Goal: Information Seeking & Learning: Check status

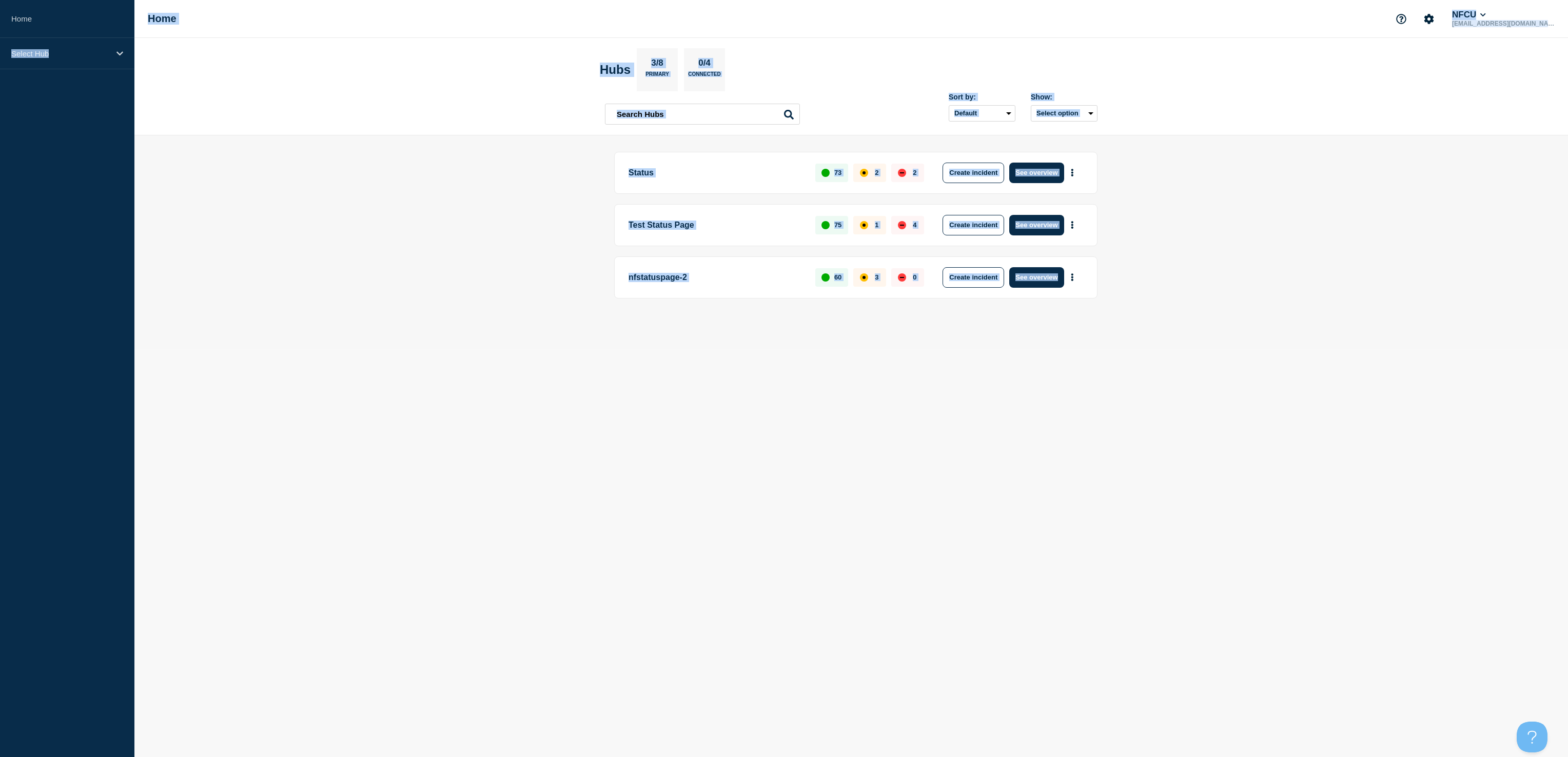
click at [0, 387] on html "Home Select Hub Home NFCU [EMAIL_ADDRESS][DOMAIN_NAME] Hubs 3/8 Primary 0/4 Con…" at bounding box center [784, 378] width 1568 height 757
click at [421, 183] on main "Status 73 2 2 Create incident See overview Test Status Page 75 1 4 Create incid…" at bounding box center [851, 243] width 1433 height 214
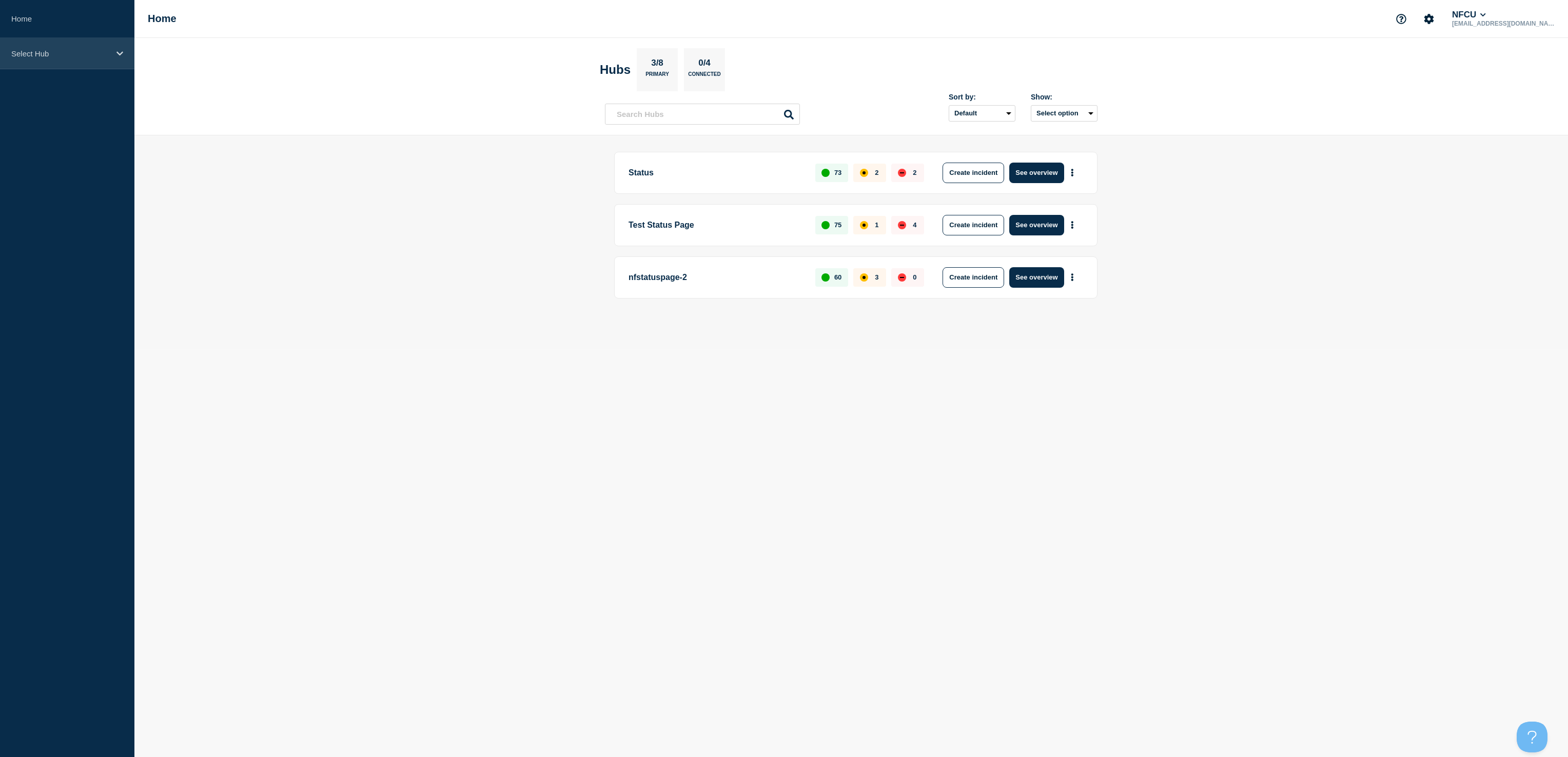
click at [103, 58] on div "Select Hub" at bounding box center [67, 53] width 135 height 31
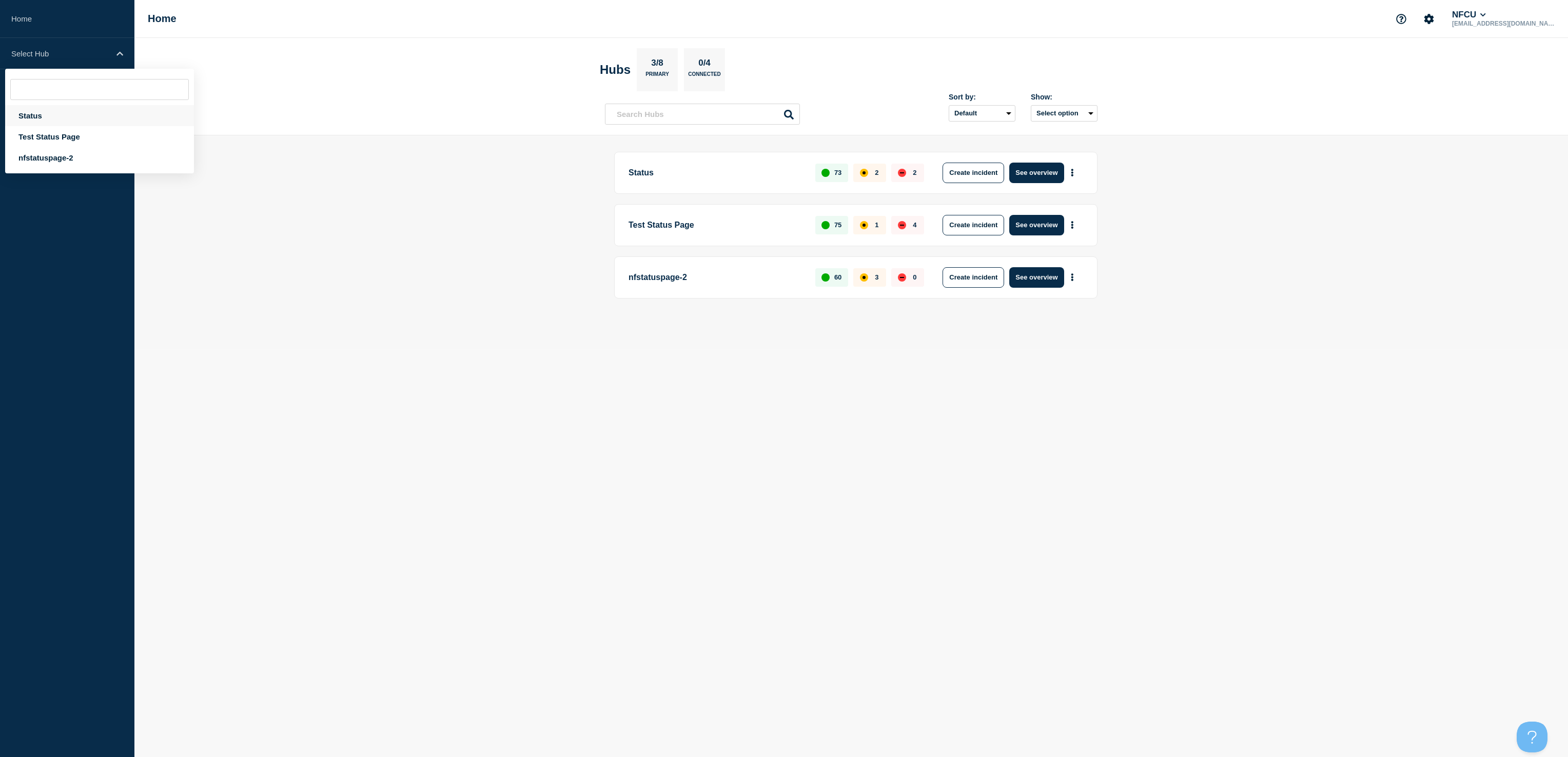
click at [67, 117] on div "Status" at bounding box center [99, 116] width 189 height 21
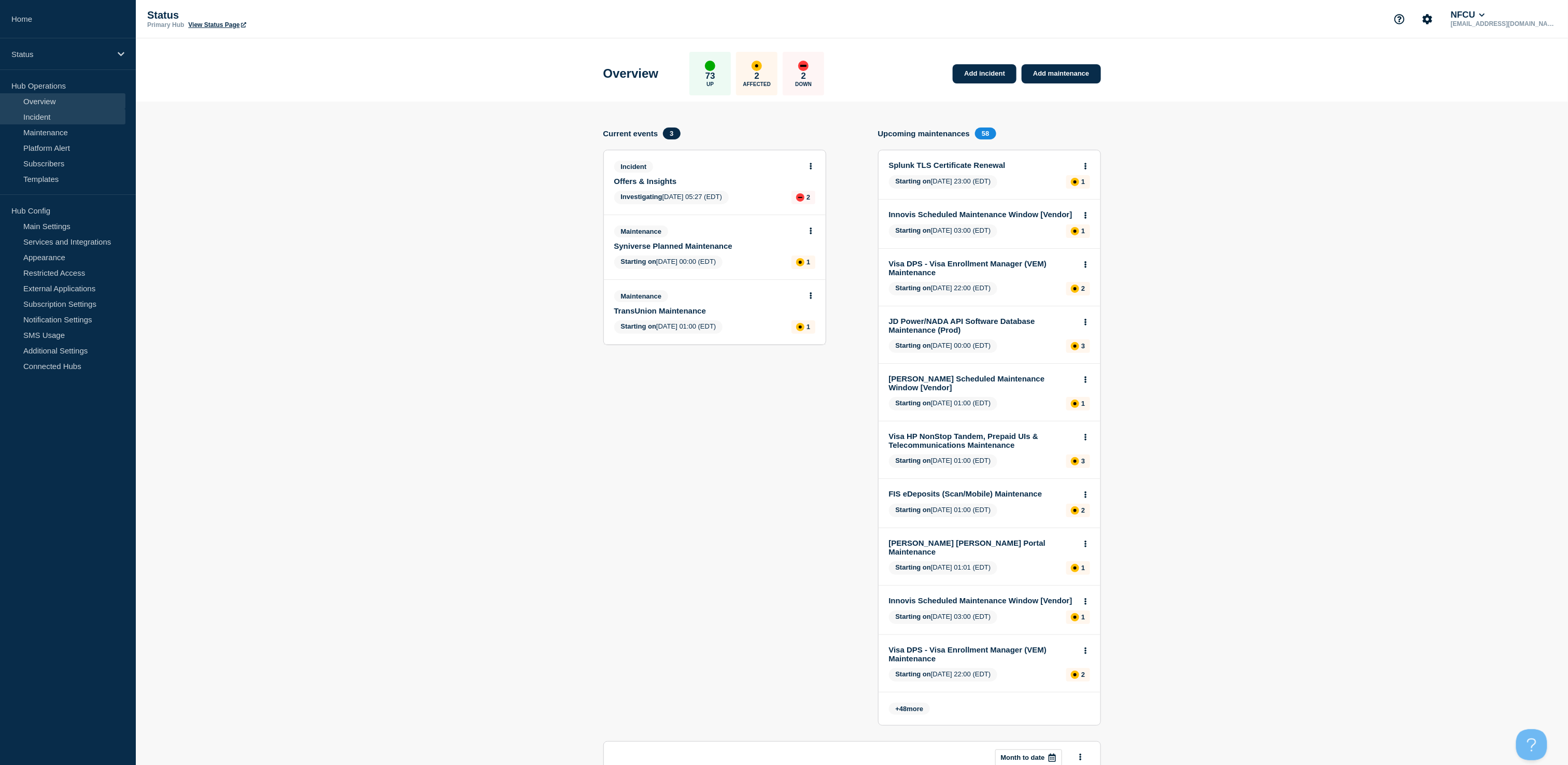
click at [50, 118] on link "Incident" at bounding box center [63, 116] width 125 height 15
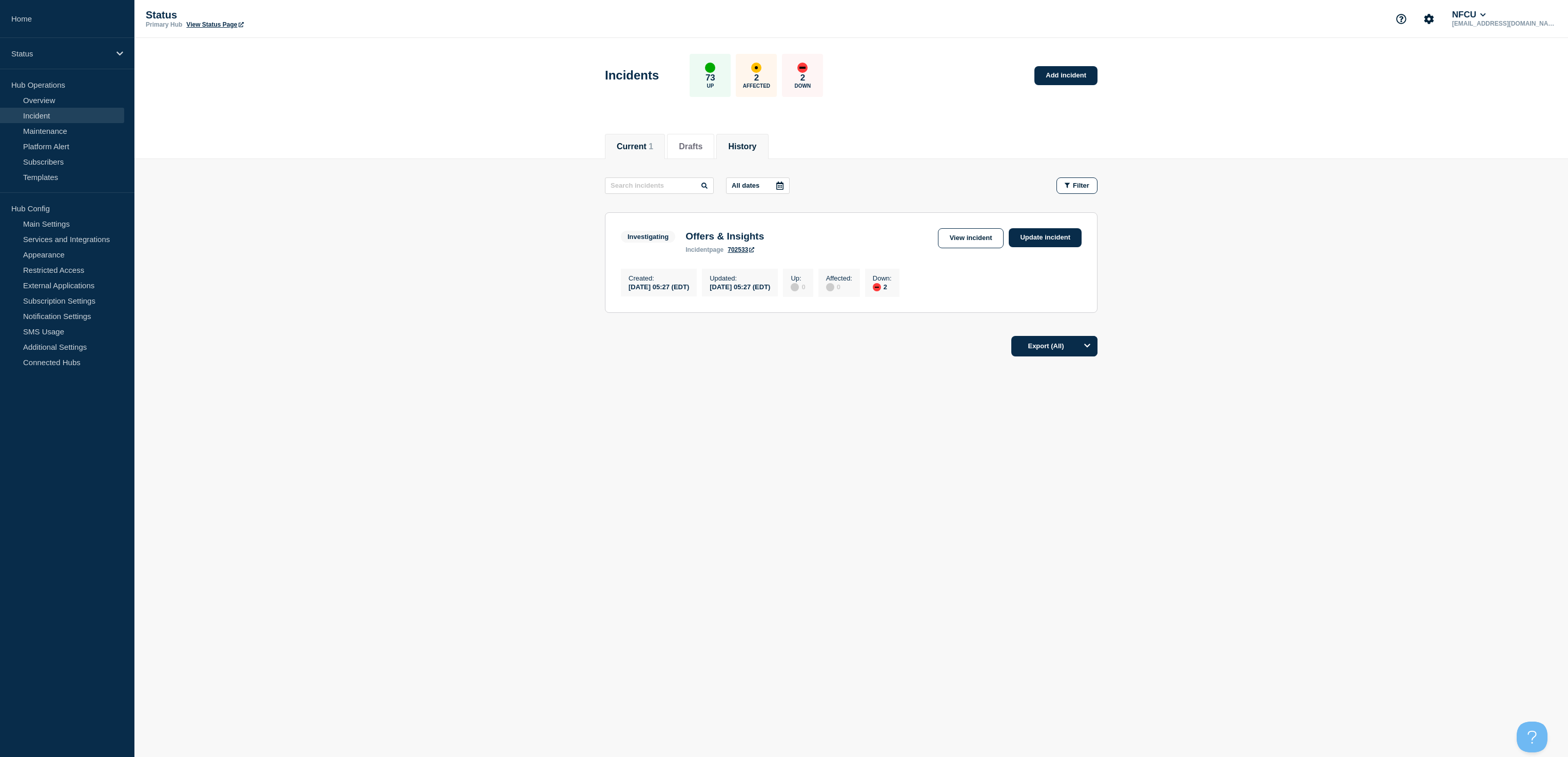
click at [766, 135] on li "History" at bounding box center [742, 146] width 52 height 25
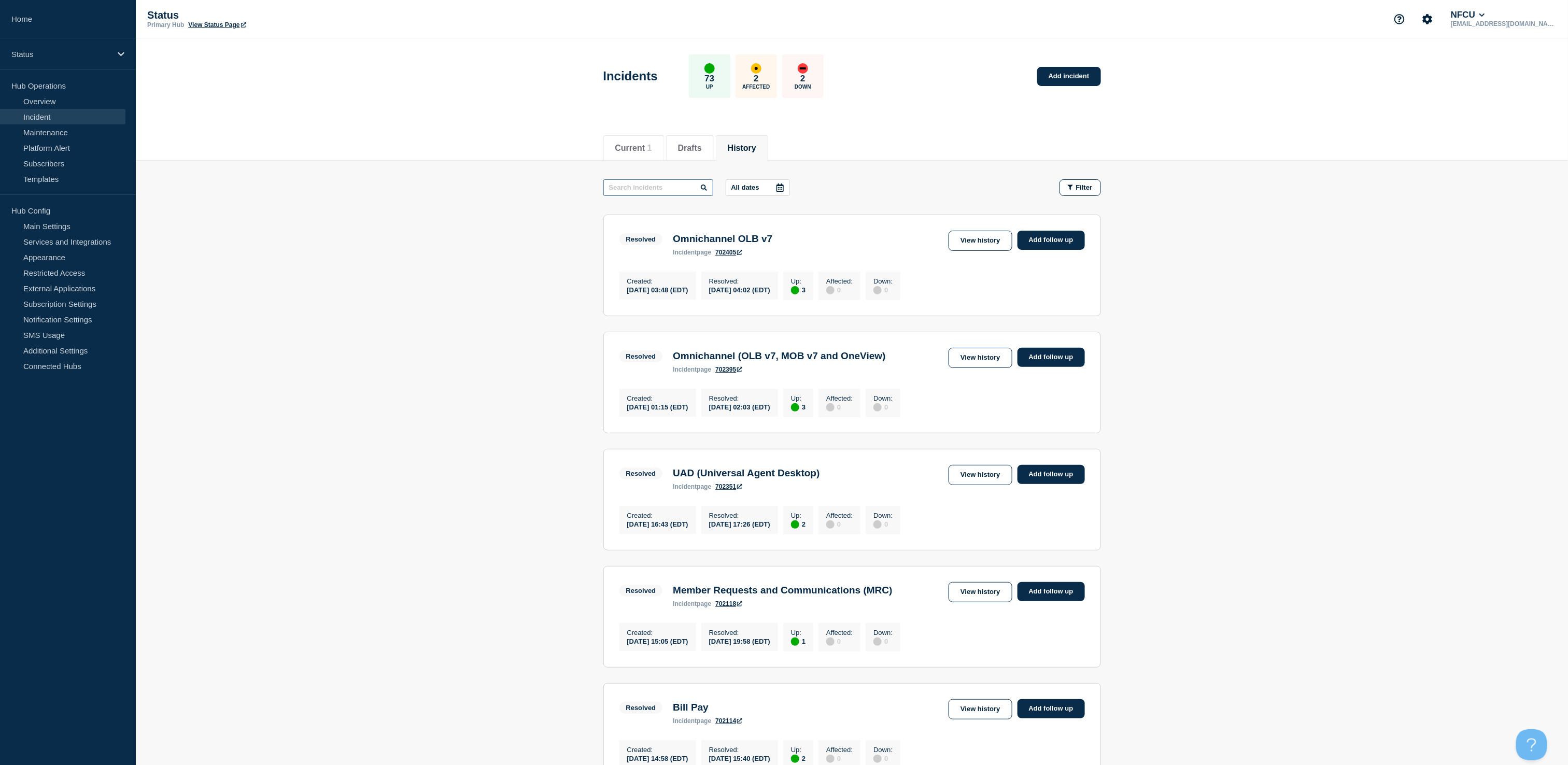
click at [665, 180] on input "text" at bounding box center [658, 188] width 110 height 17
type input "my"
click at [964, 365] on link "View history" at bounding box center [980, 358] width 63 height 20
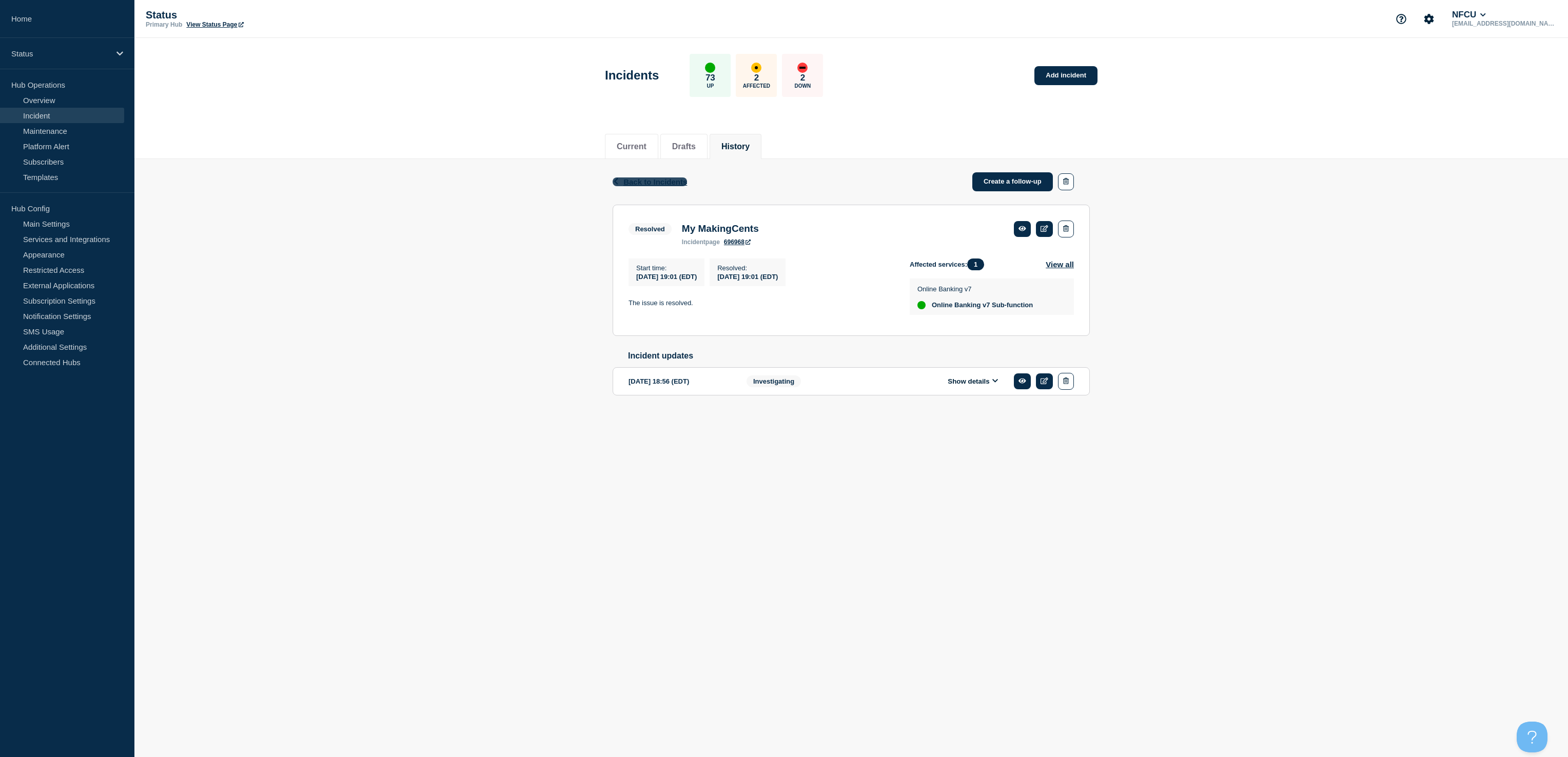
click at [622, 186] on button "Back Back to Incidents" at bounding box center [649, 182] width 74 height 9
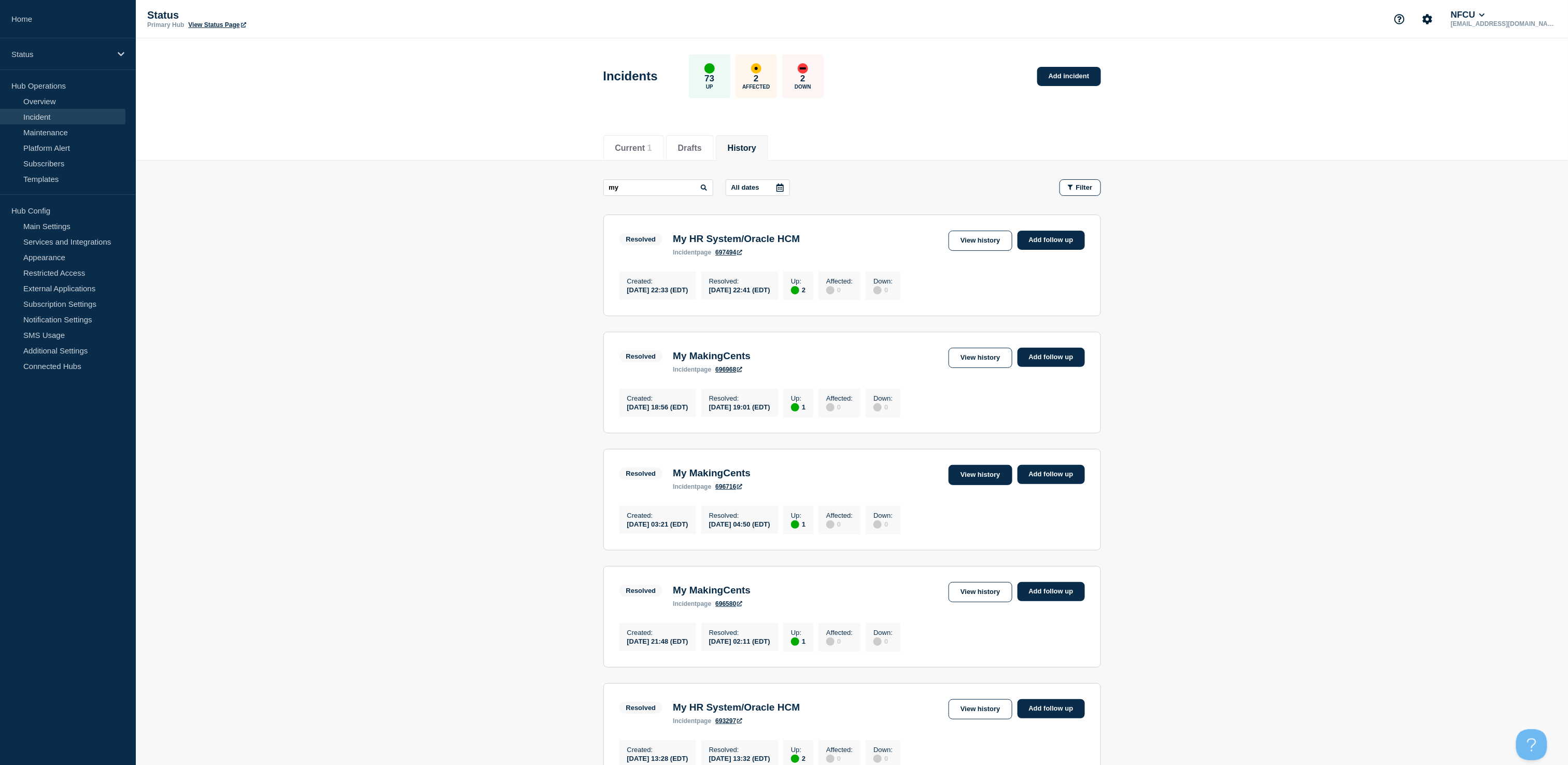
click at [968, 485] on link "View history" at bounding box center [980, 475] width 63 height 20
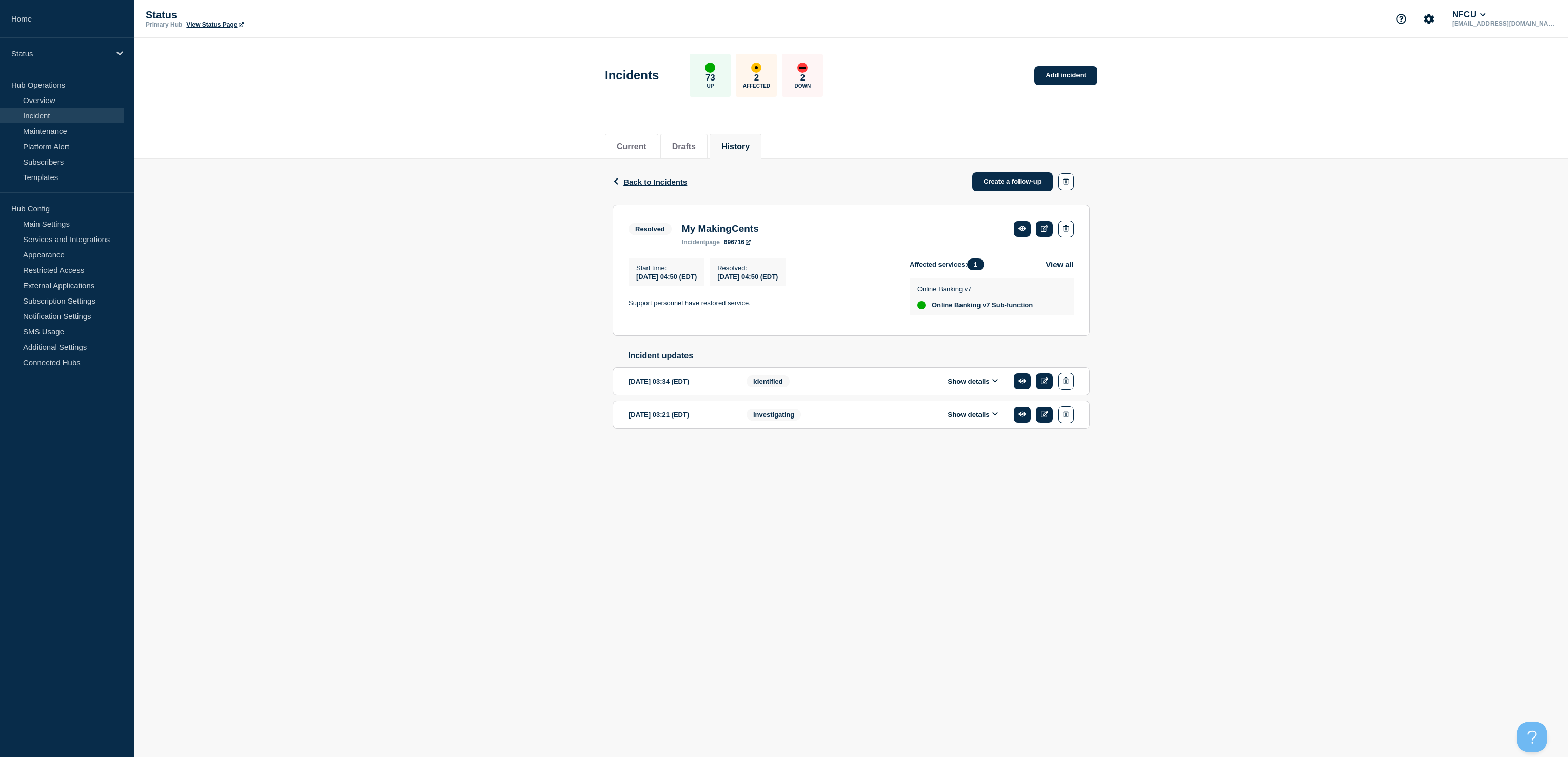
click at [973, 386] on button "Show details" at bounding box center [973, 382] width 57 height 9
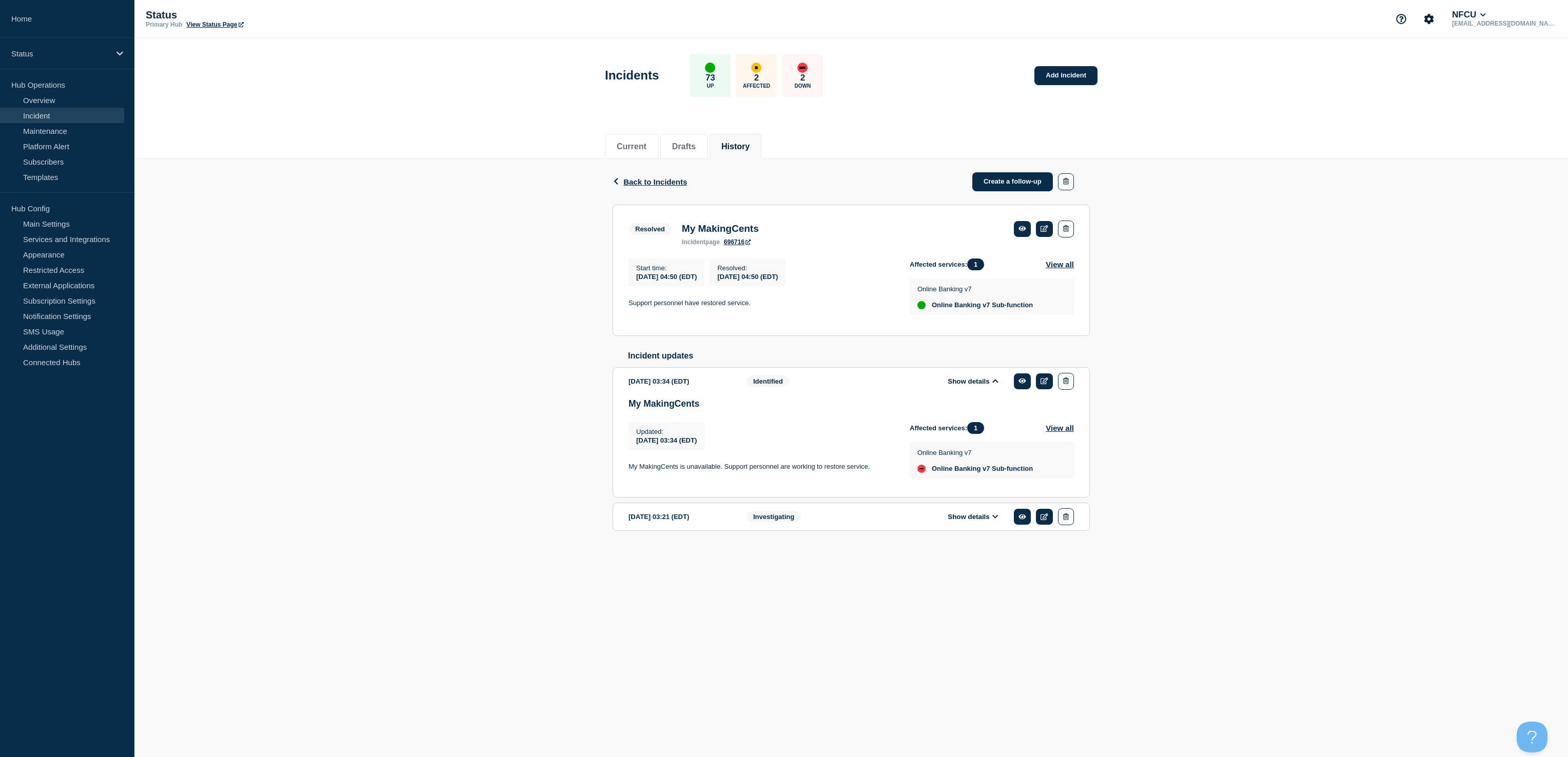
click at [973, 386] on button "Show details" at bounding box center [973, 382] width 57 height 9
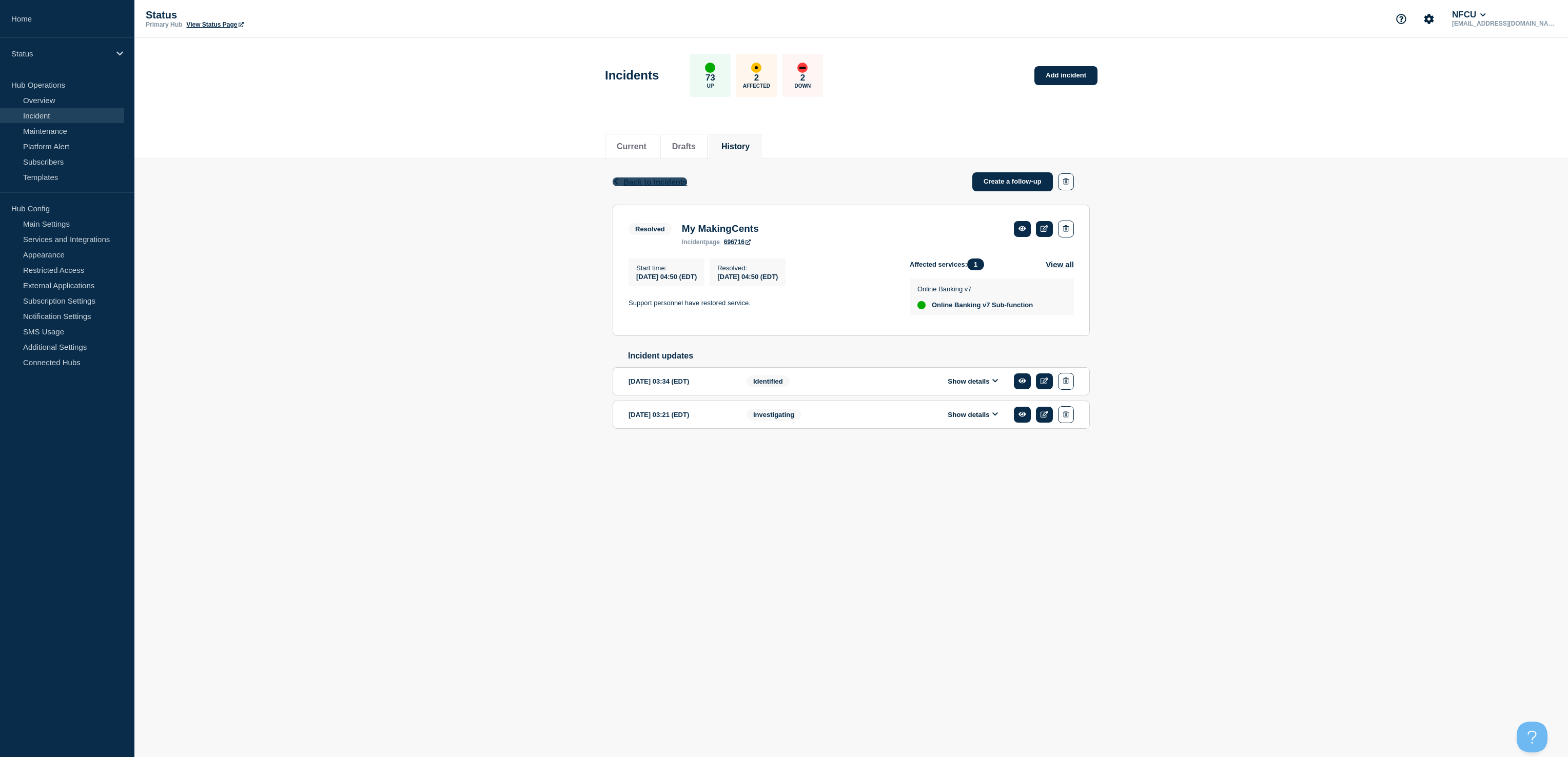
click at [639, 181] on span "Back to Incidents" at bounding box center [655, 182] width 64 height 9
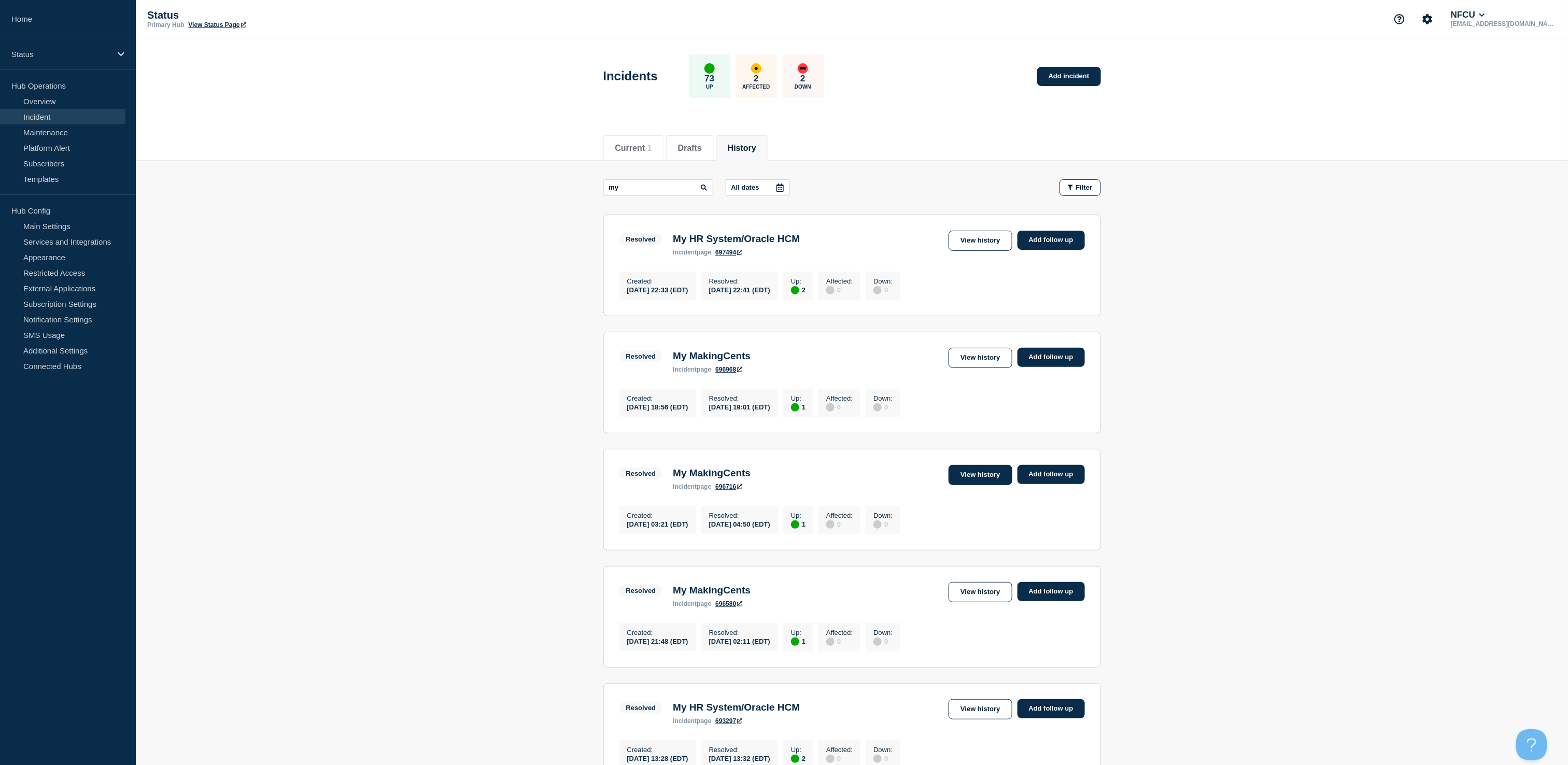
click at [992, 483] on link "View history" at bounding box center [980, 475] width 63 height 20
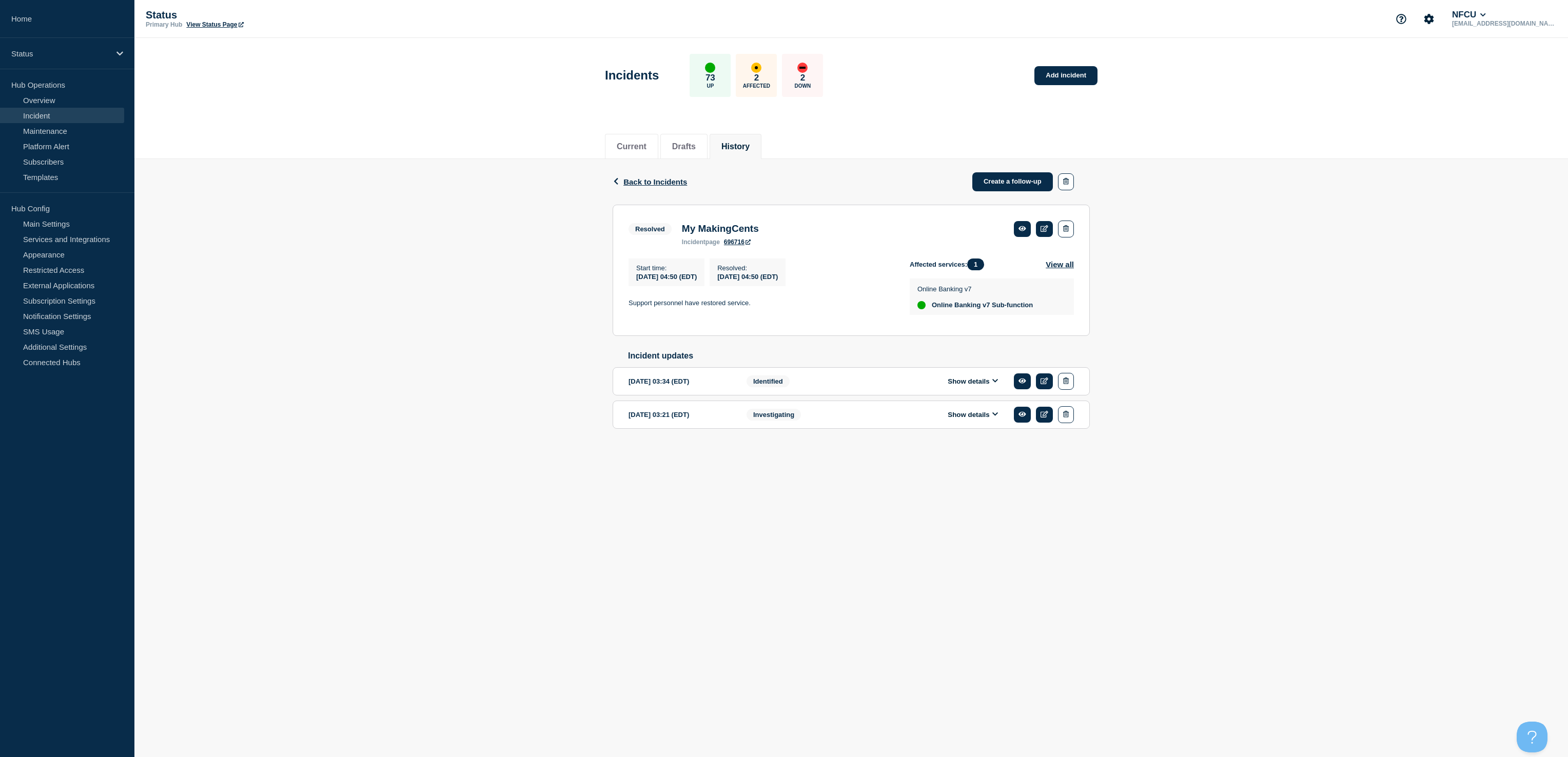
click at [964, 386] on button "Show details" at bounding box center [973, 382] width 57 height 9
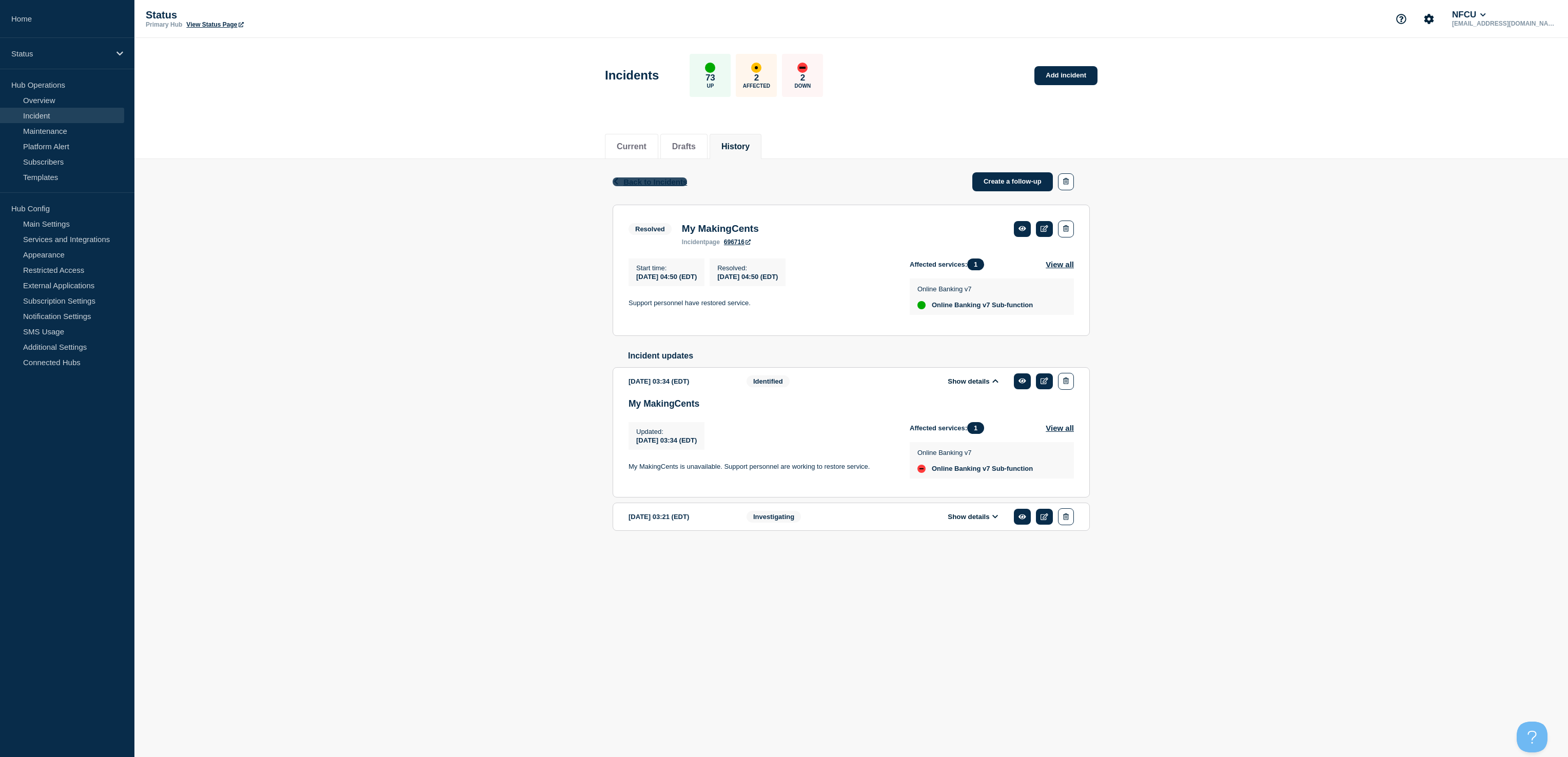
click at [635, 178] on span "Back to Incidents" at bounding box center [655, 182] width 64 height 9
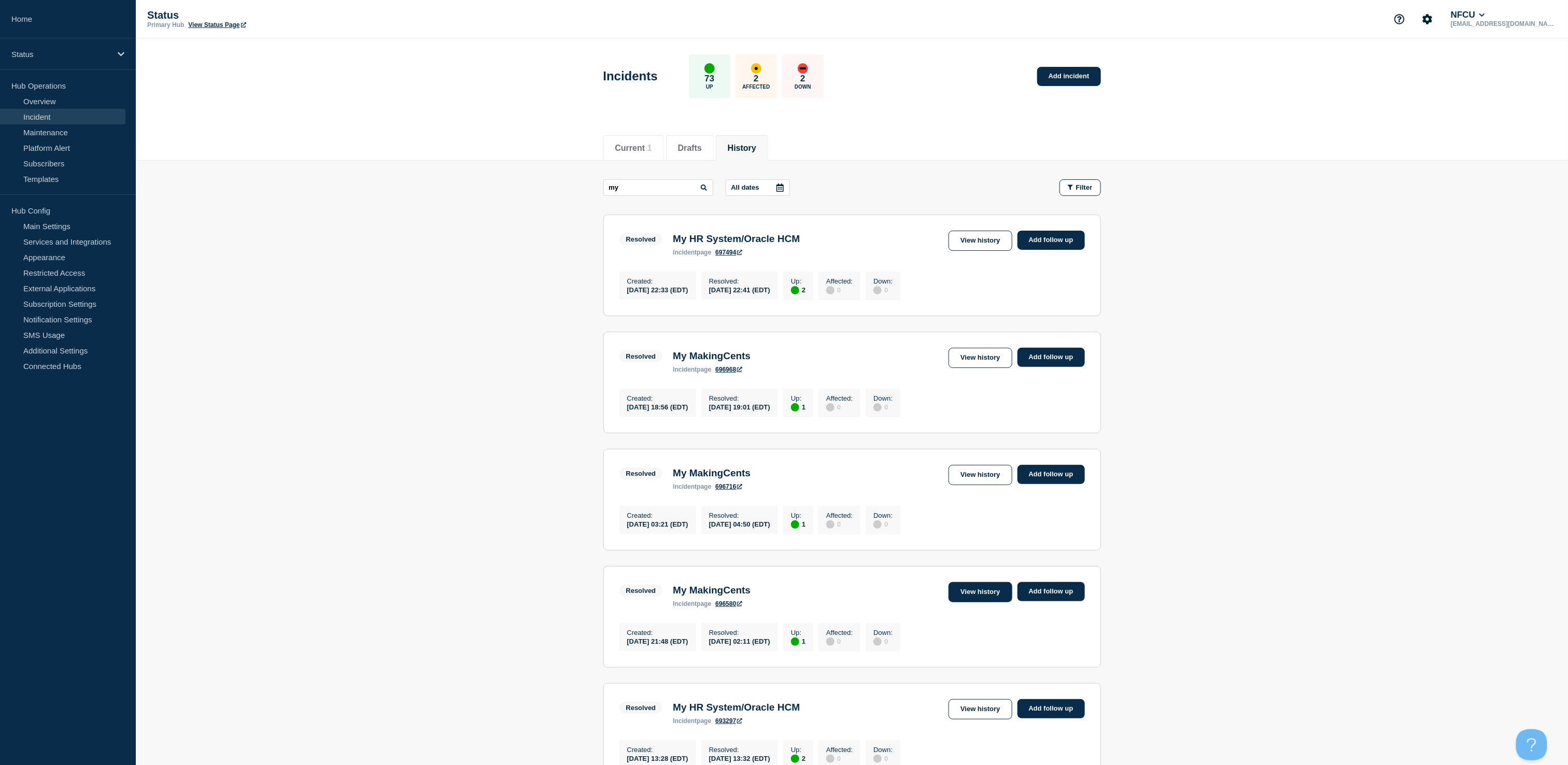
click at [961, 602] on link "View history" at bounding box center [980, 592] width 63 height 20
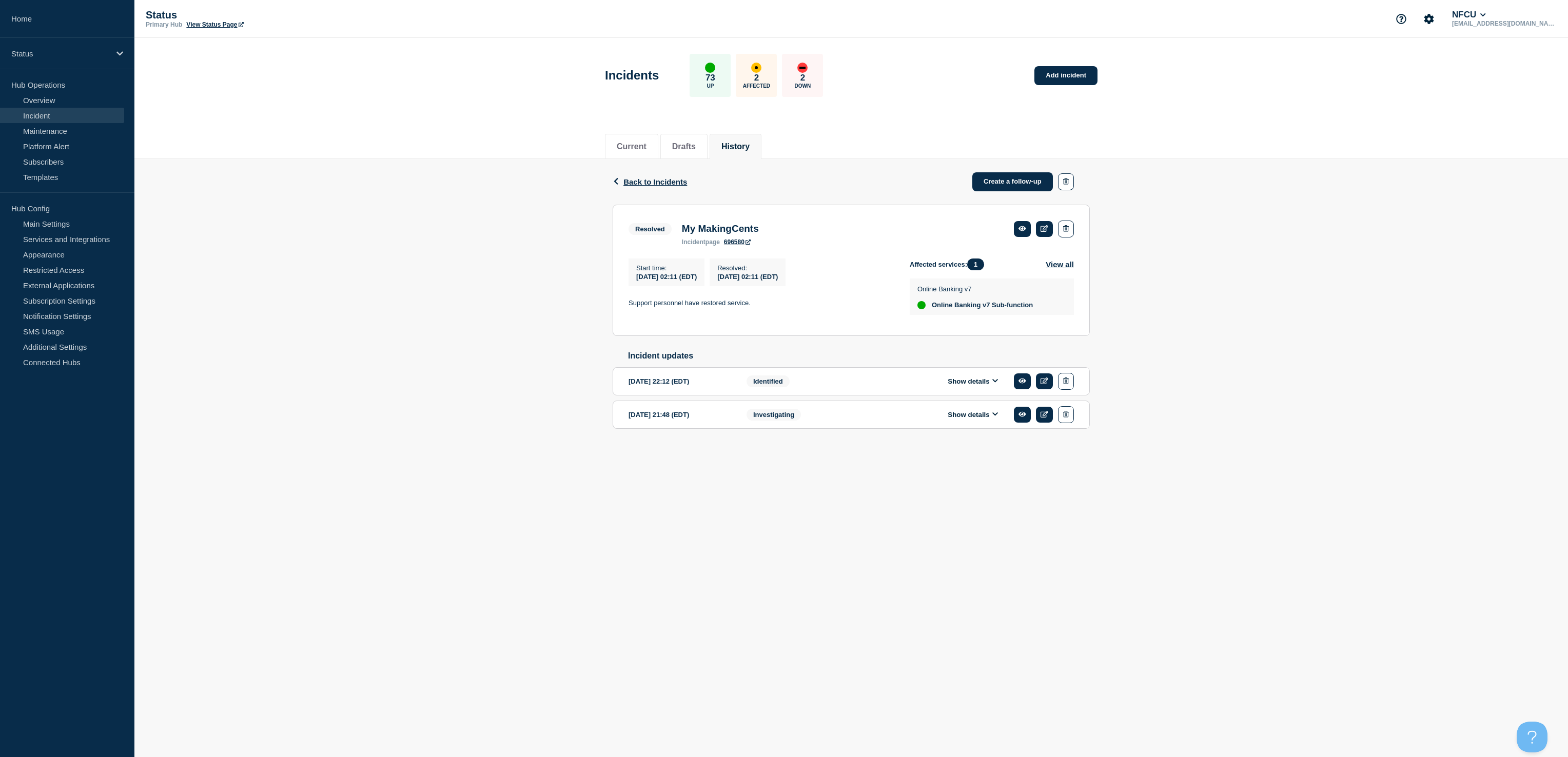
click at [984, 386] on button "Show details" at bounding box center [973, 382] width 57 height 9
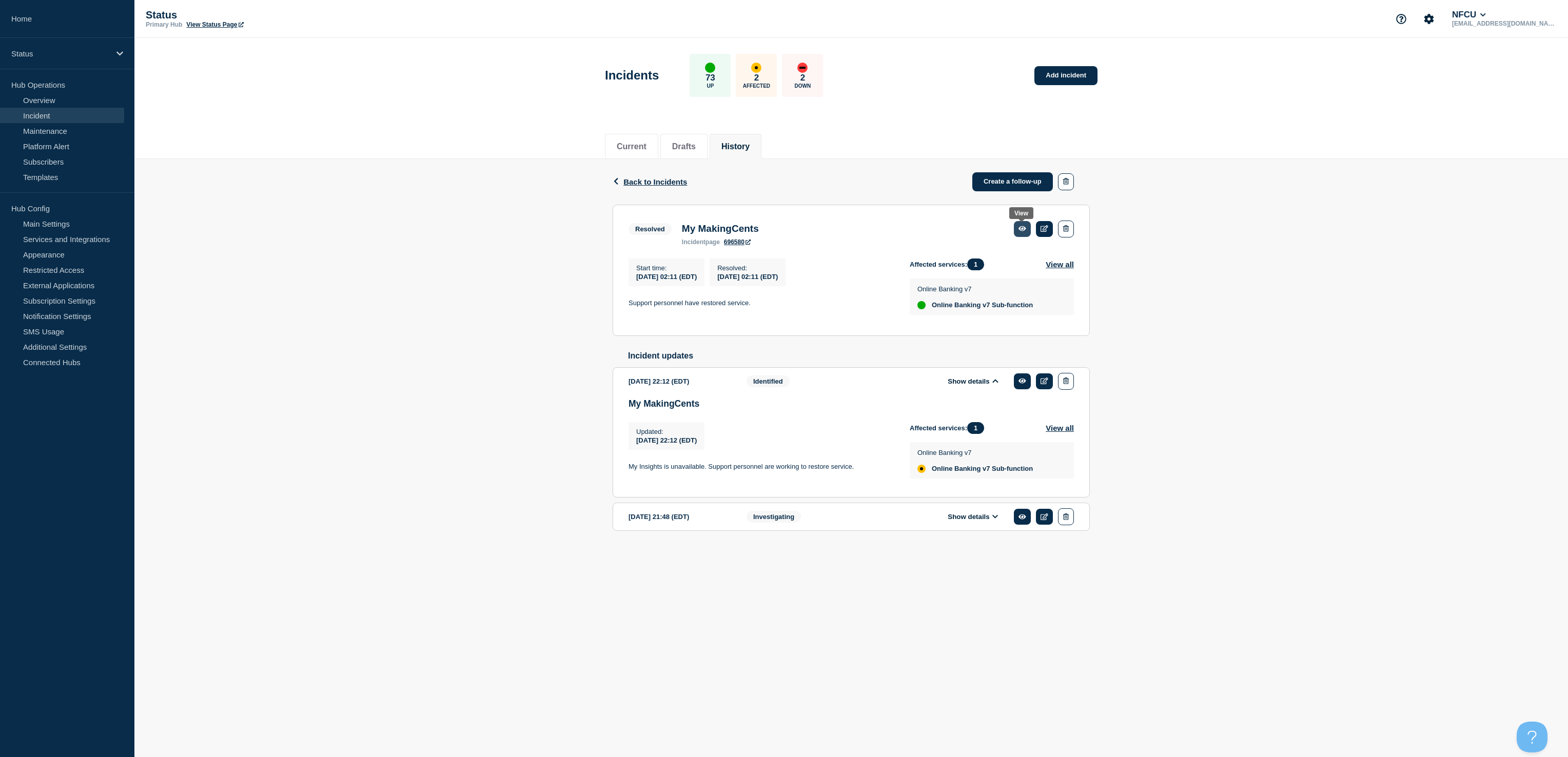
click at [1024, 234] on link at bounding box center [1023, 229] width 17 height 16
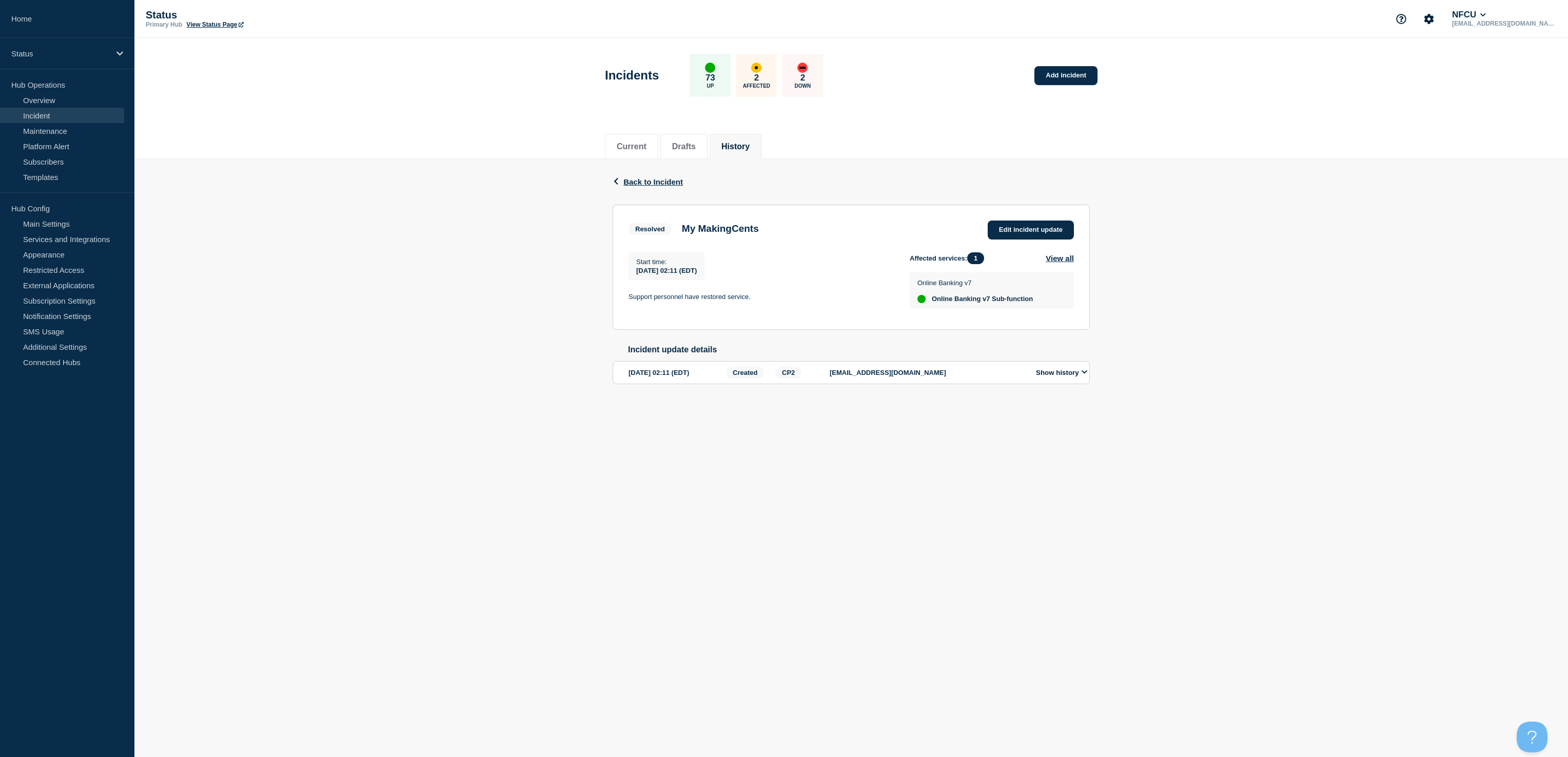
click at [1069, 375] on button "Show history" at bounding box center [1062, 372] width 57 height 9
click at [33, 100] on link "Overview" at bounding box center [62, 100] width 124 height 15
